Goal: Task Accomplishment & Management: Manage account settings

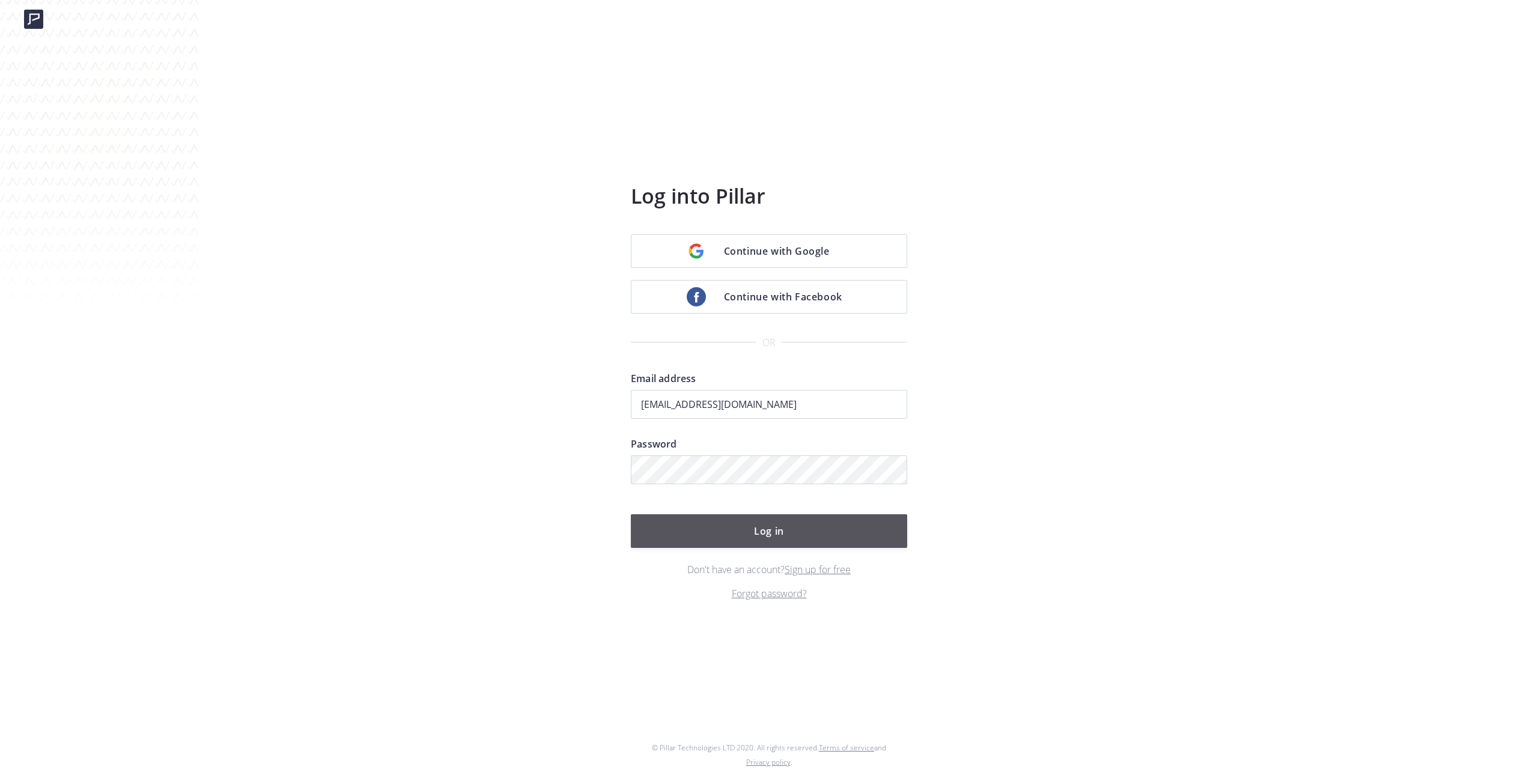
click at [797, 528] on button "Log in" at bounding box center [769, 531] width 276 height 33
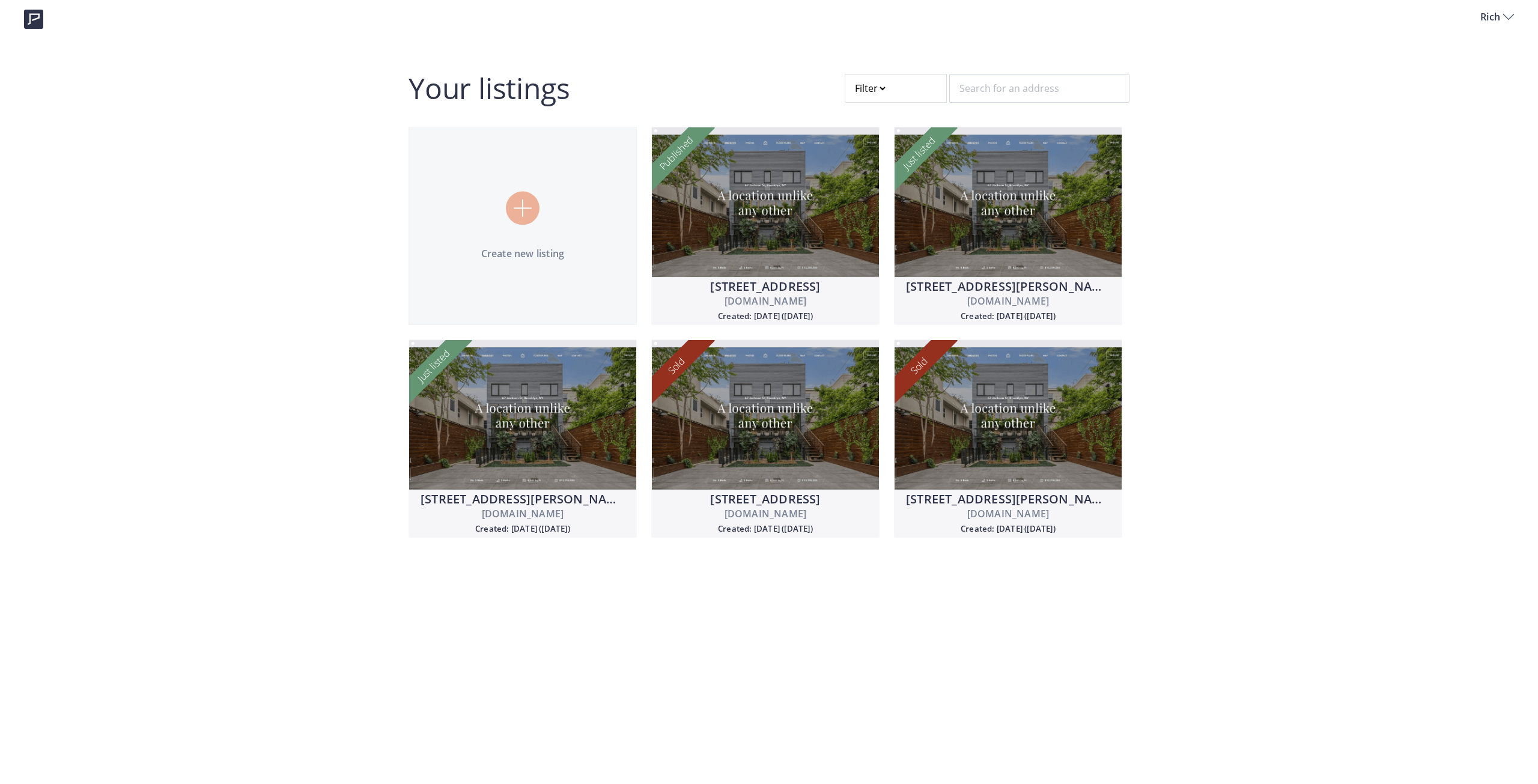
click at [1495, 15] on span "Rich" at bounding box center [1491, 17] width 23 height 14
click at [1459, 73] on p "Account settings" at bounding box center [1457, 76] width 70 height 14
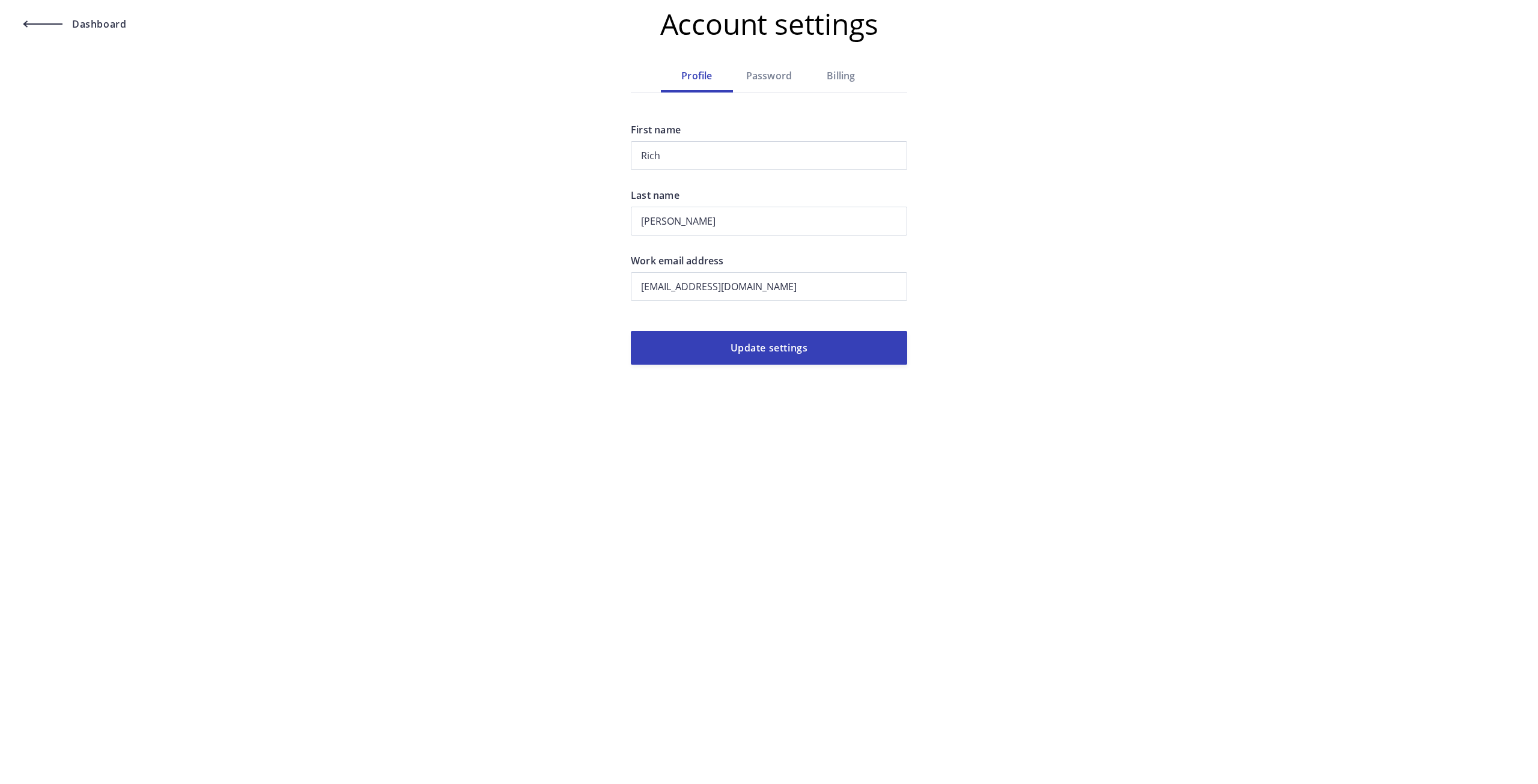
click at [770, 80] on div "Password" at bounding box center [769, 75] width 72 height 14
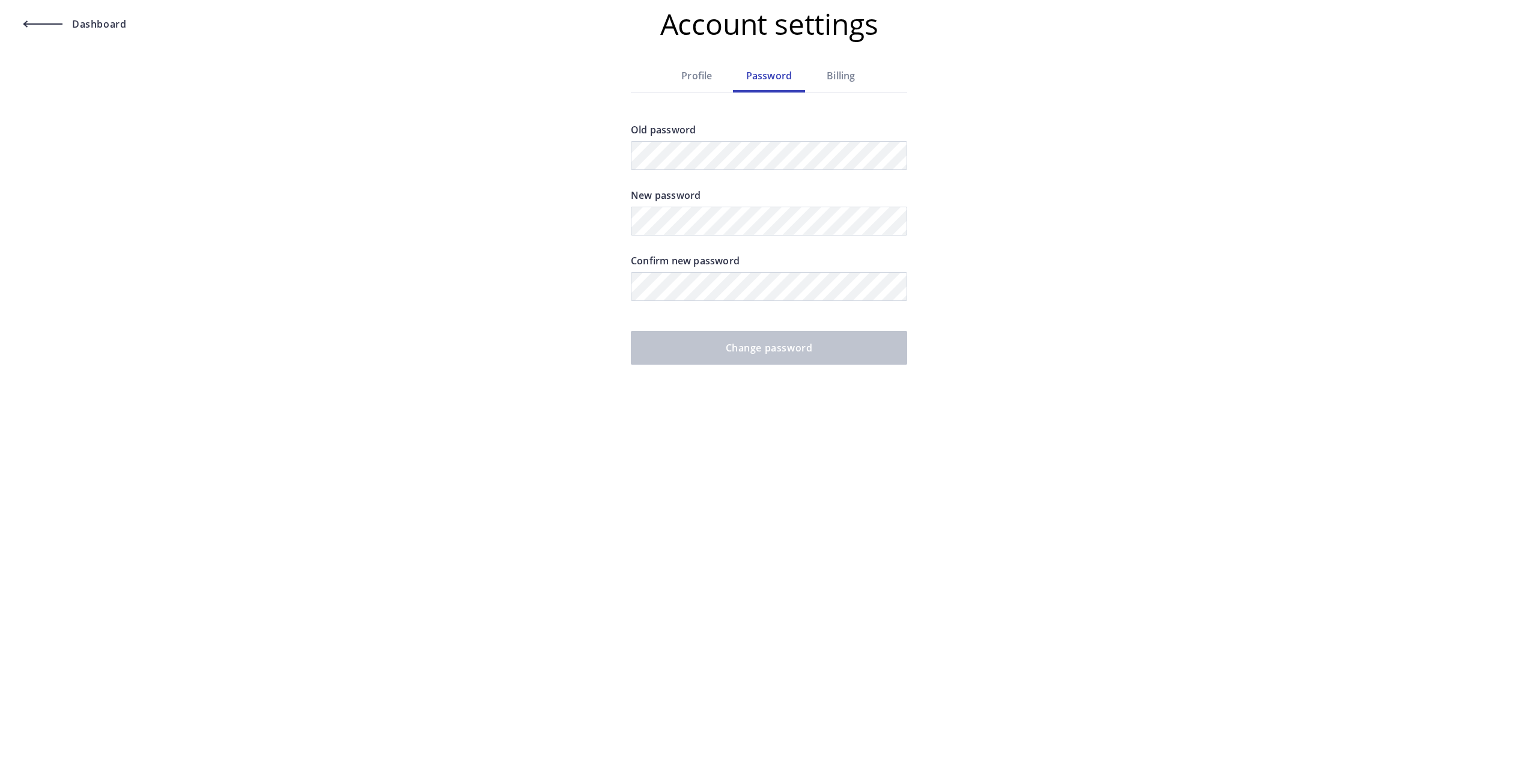
click at [840, 74] on div "Billing" at bounding box center [841, 75] width 72 height 14
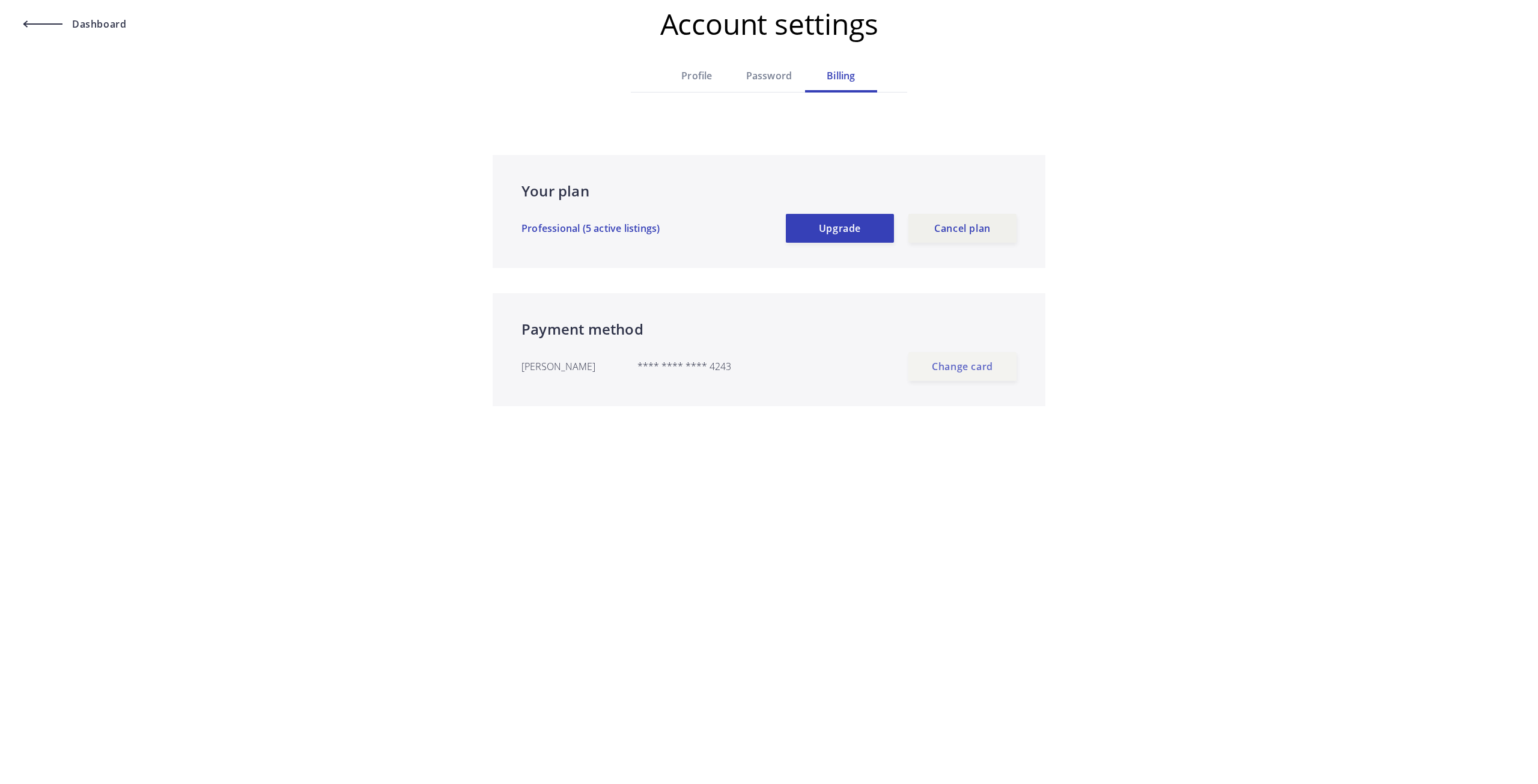
click at [970, 375] on button "Change card" at bounding box center [963, 366] width 108 height 29
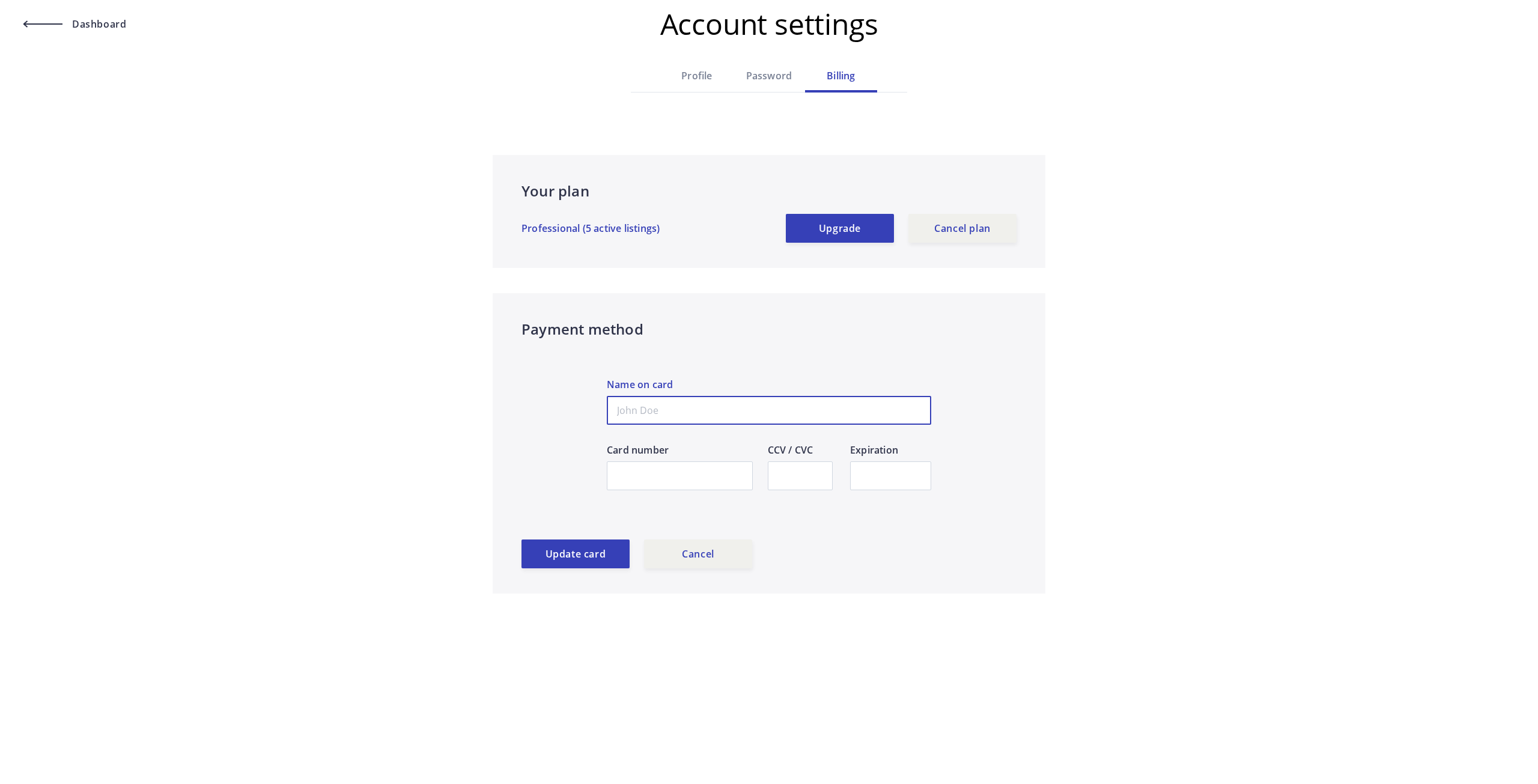
click at [679, 417] on input "Name on card" at bounding box center [769, 410] width 324 height 29
type input "b00ty22"
drag, startPoint x: 691, startPoint y: 413, endPoint x: 382, endPoint y: 415, distance: 309.0
click at [382, 415] on div "Dashboard Account settings Profile Password Billing Your plan Professional (5 a…" at bounding box center [769, 309] width 1538 height 618
click at [708, 408] on input "Name on card" at bounding box center [769, 410] width 324 height 29
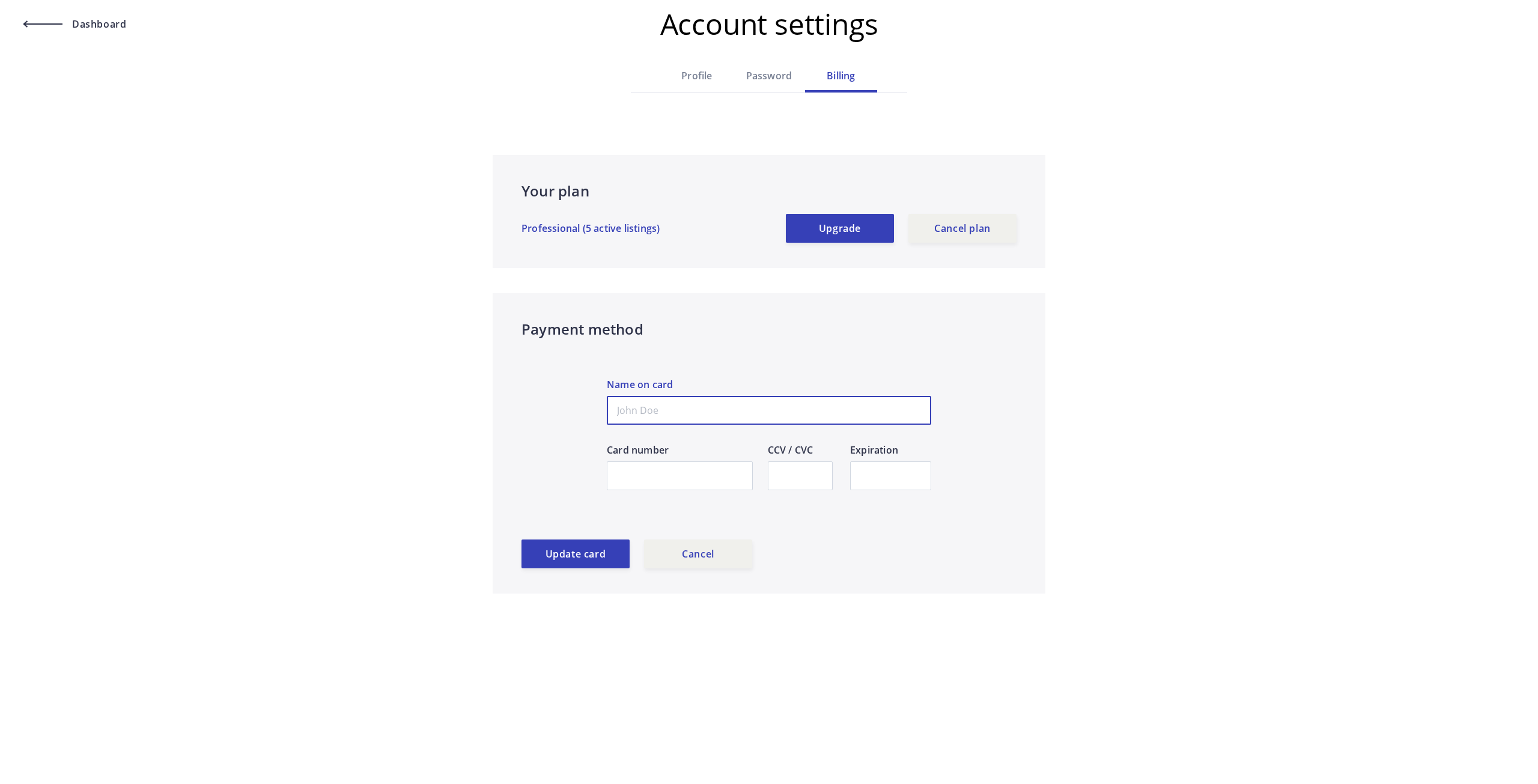
type input "[PERSON_NAME]"
click at [803, 380] on label "Name on card" at bounding box center [769, 386] width 324 height 19
click at [803, 396] on input "[PERSON_NAME]" at bounding box center [769, 410] width 324 height 29
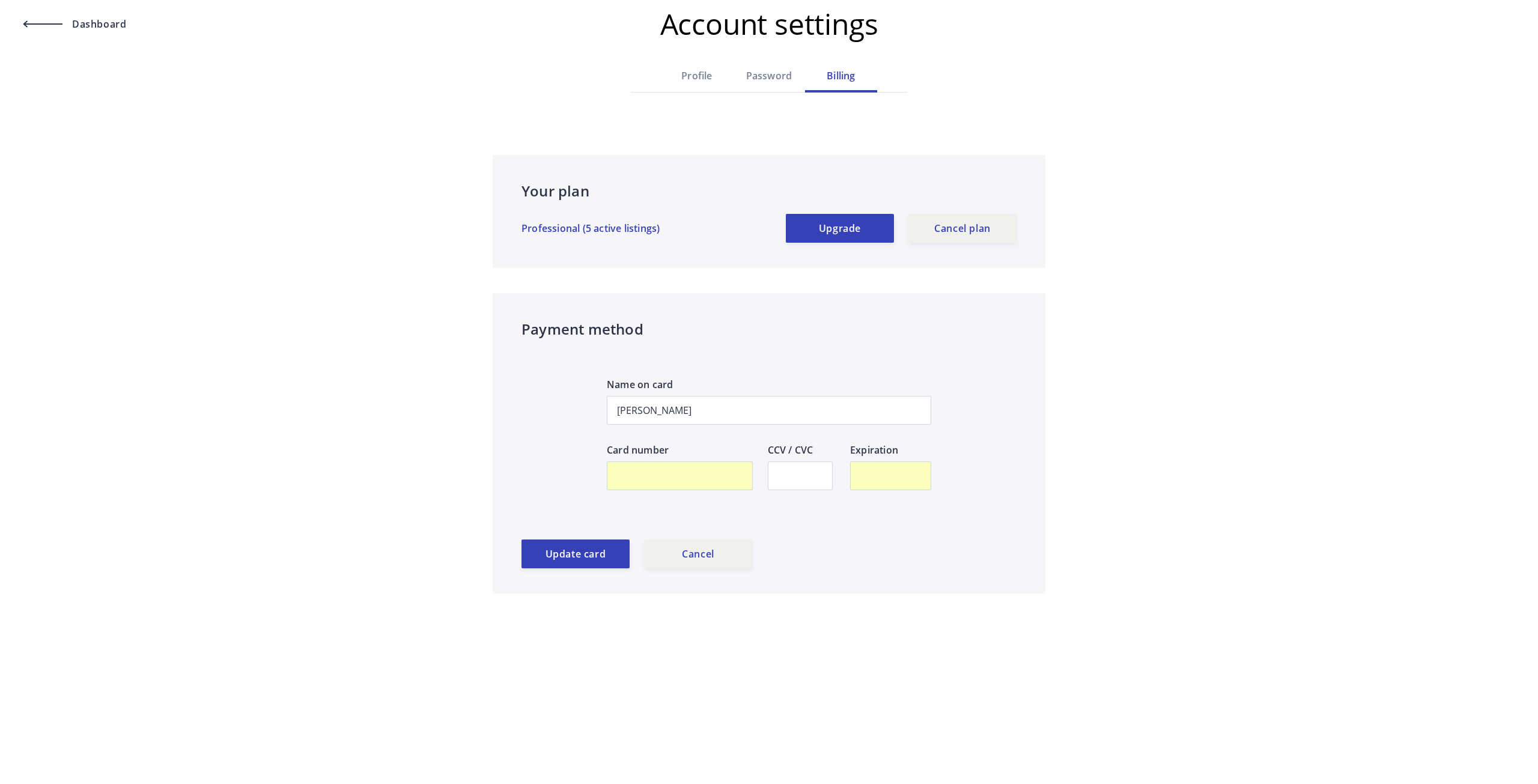
click at [1008, 444] on div "[PERSON_NAME] Name on card Card number CCV / CVC Expiration" at bounding box center [769, 445] width 495 height 187
click at [587, 556] on button "Update card" at bounding box center [575, 553] width 108 height 29
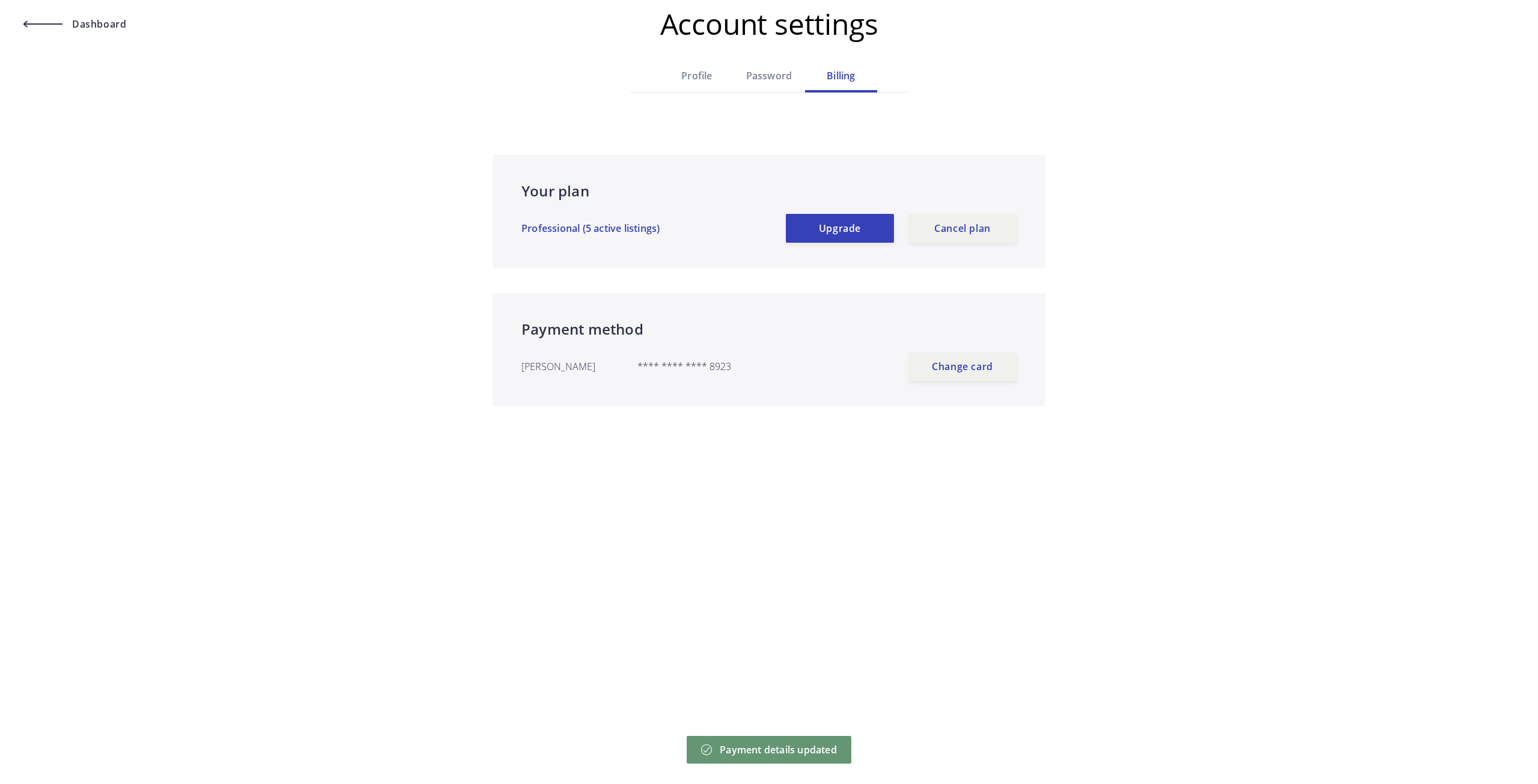
click at [760, 73] on div "Password" at bounding box center [769, 75] width 72 height 14
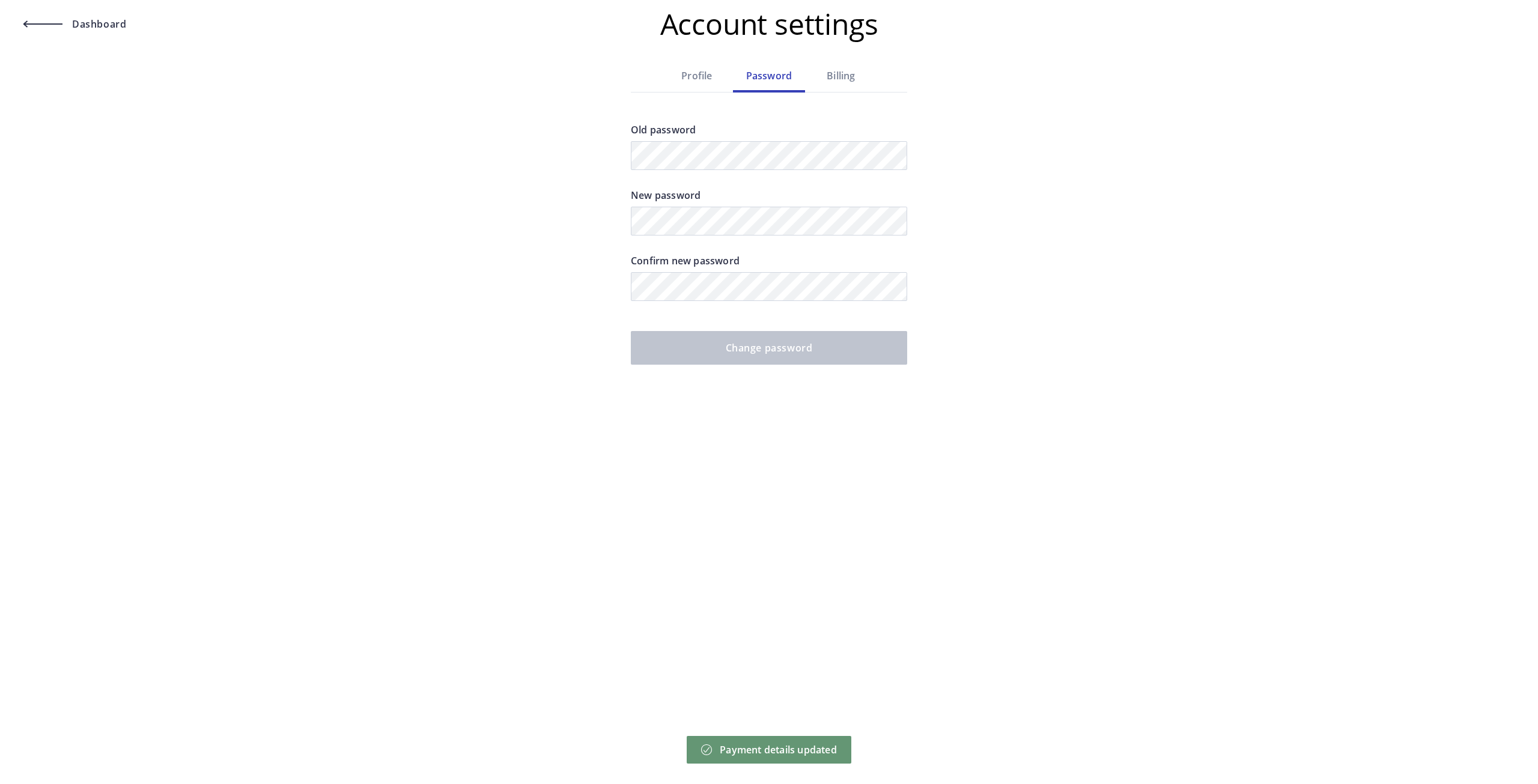
click at [706, 76] on div "Profile" at bounding box center [697, 75] width 72 height 14
